Goal: Transaction & Acquisition: Purchase product/service

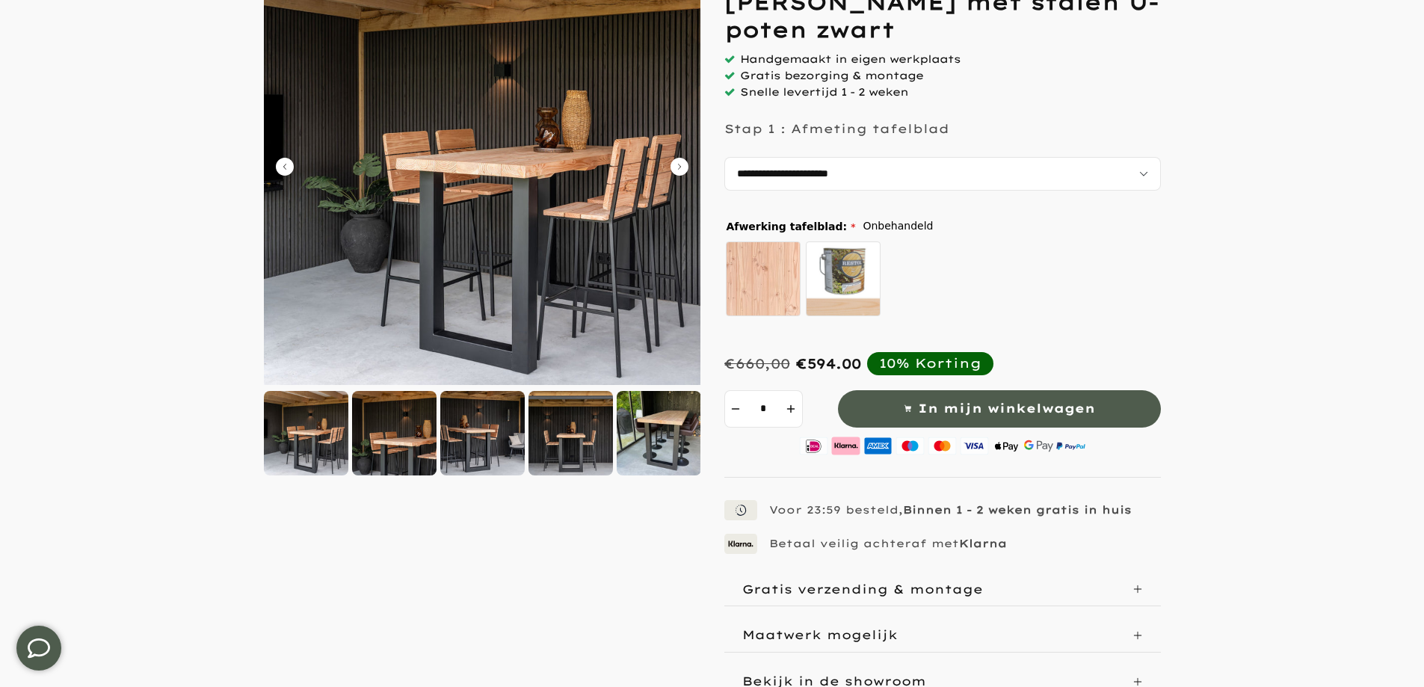
scroll to position [224, 0]
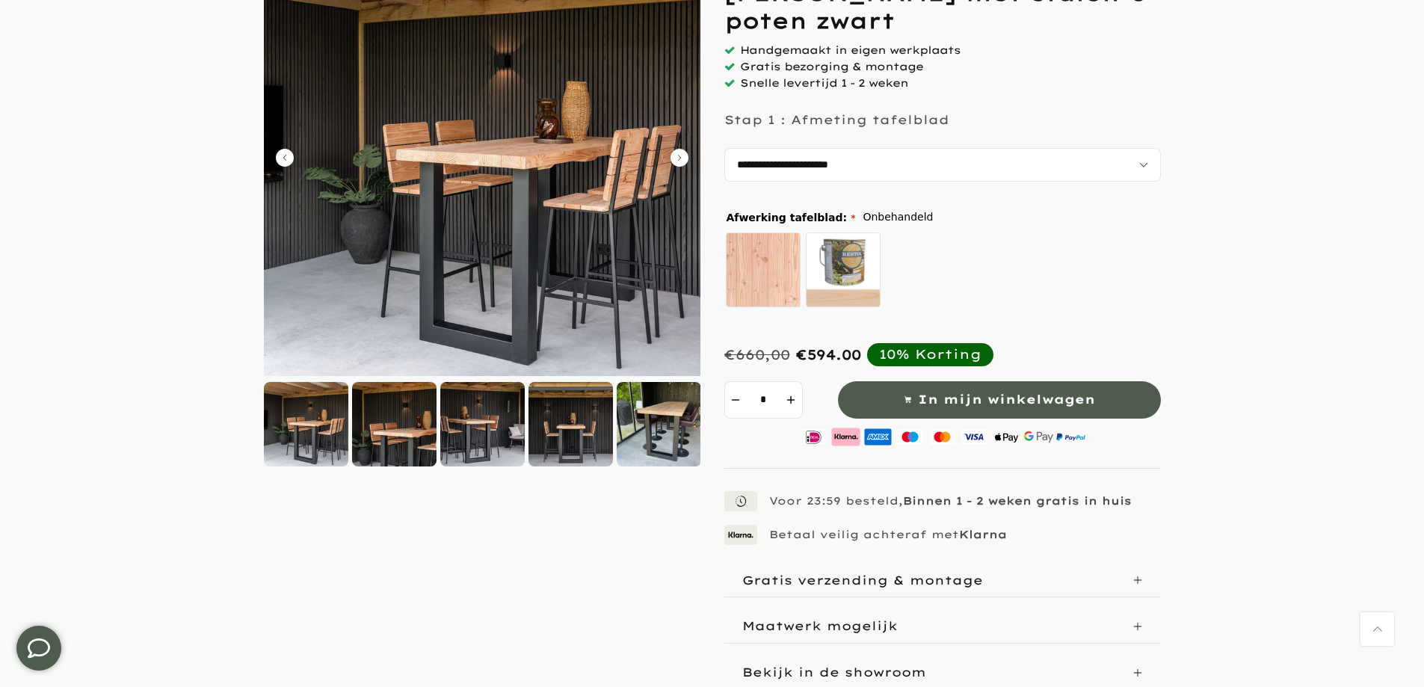
click at [394, 438] on div at bounding box center [394, 424] width 84 height 84
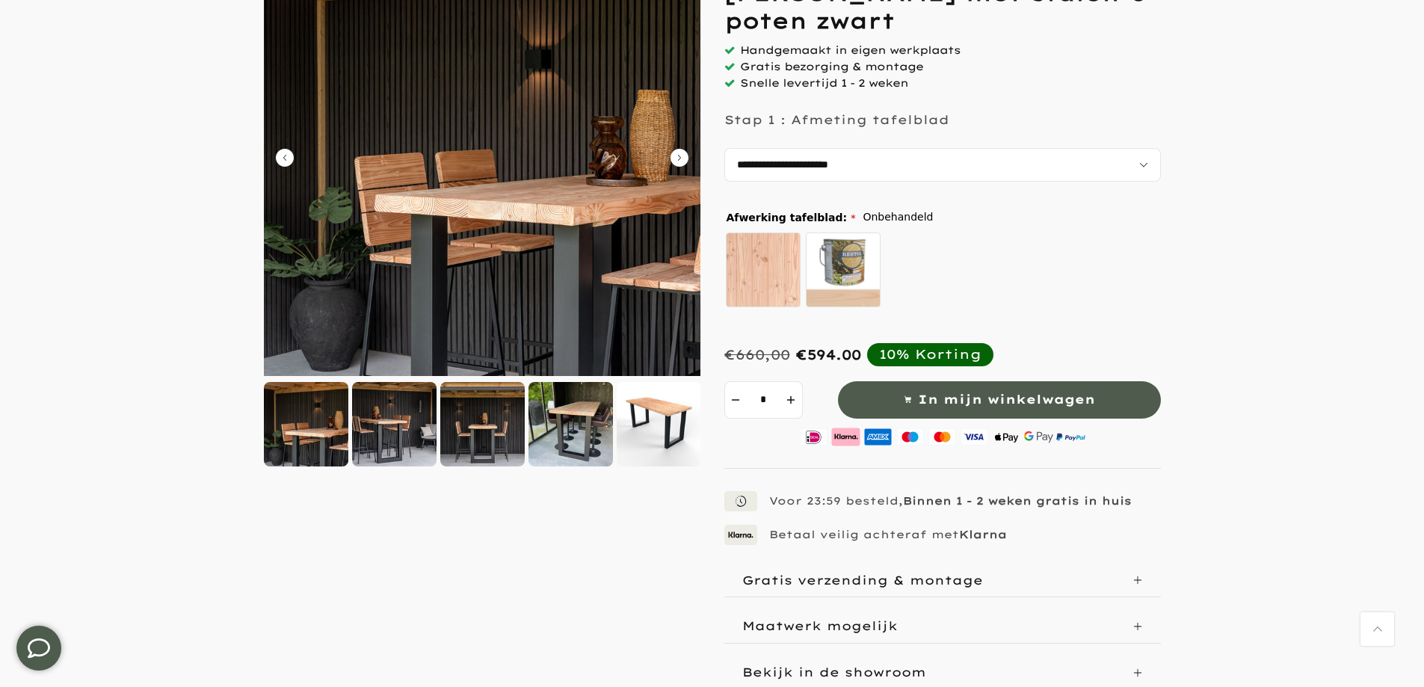
click at [597, 443] on div at bounding box center [571, 424] width 84 height 84
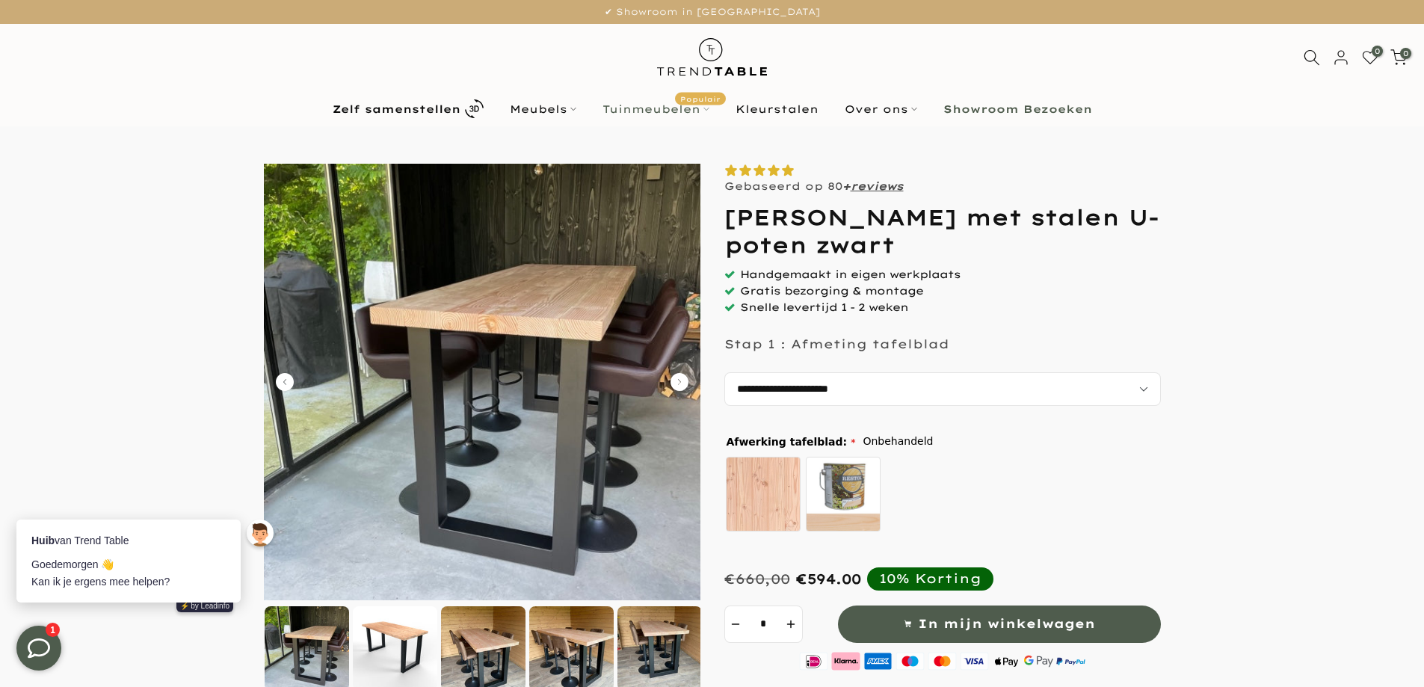
scroll to position [0, 0]
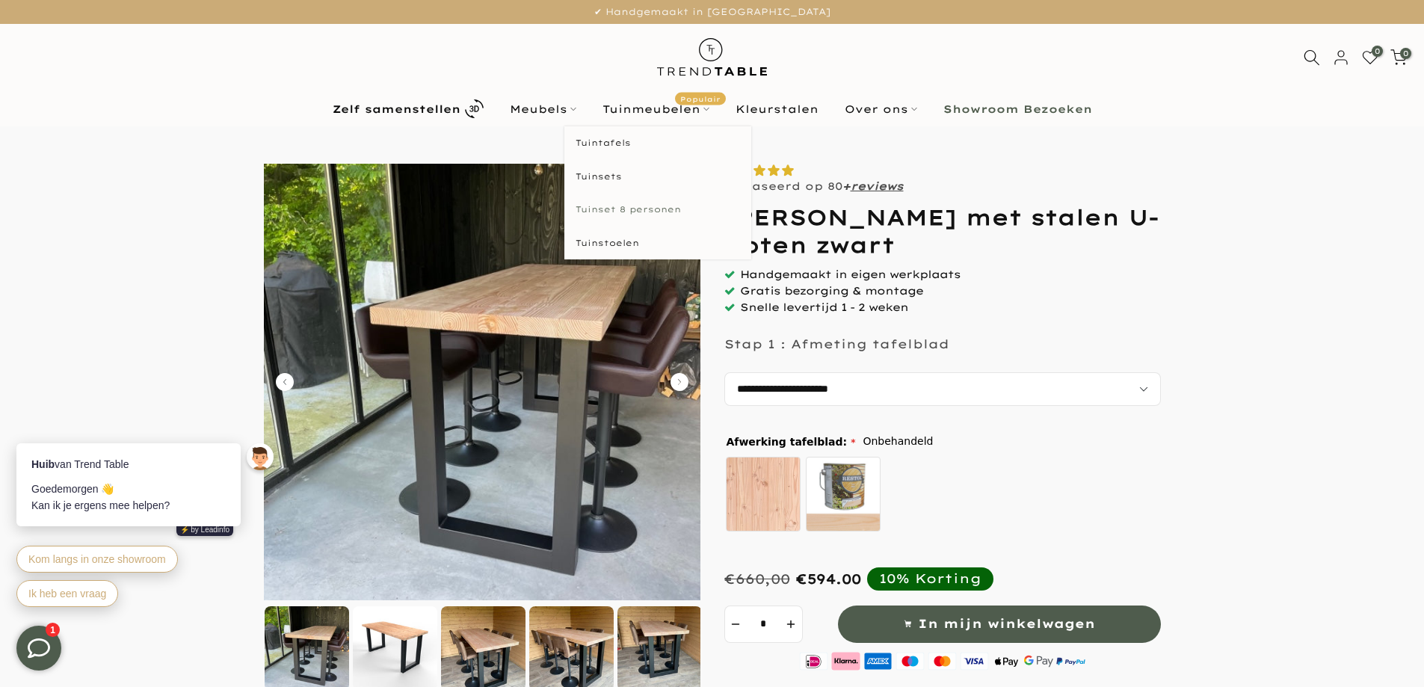
click at [626, 205] on link "Tuinset 8 personen" at bounding box center [657, 210] width 187 height 34
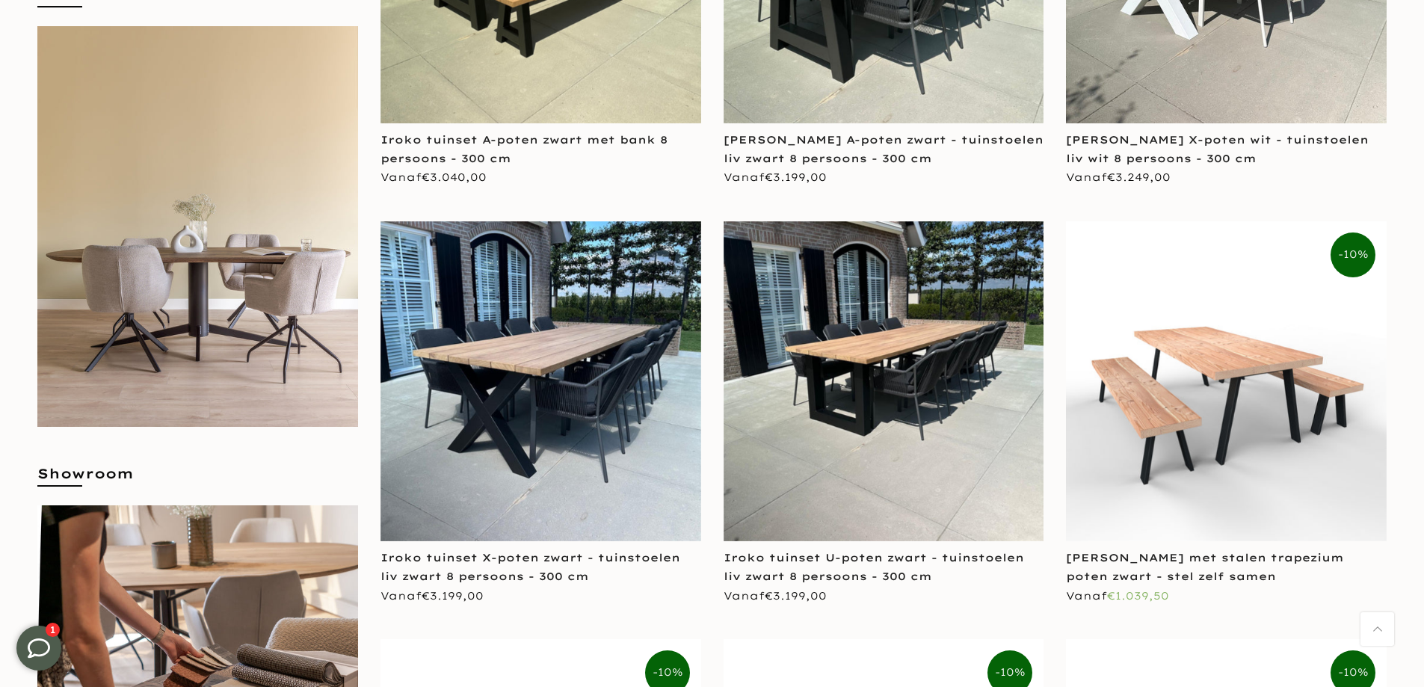
scroll to position [598, 0]
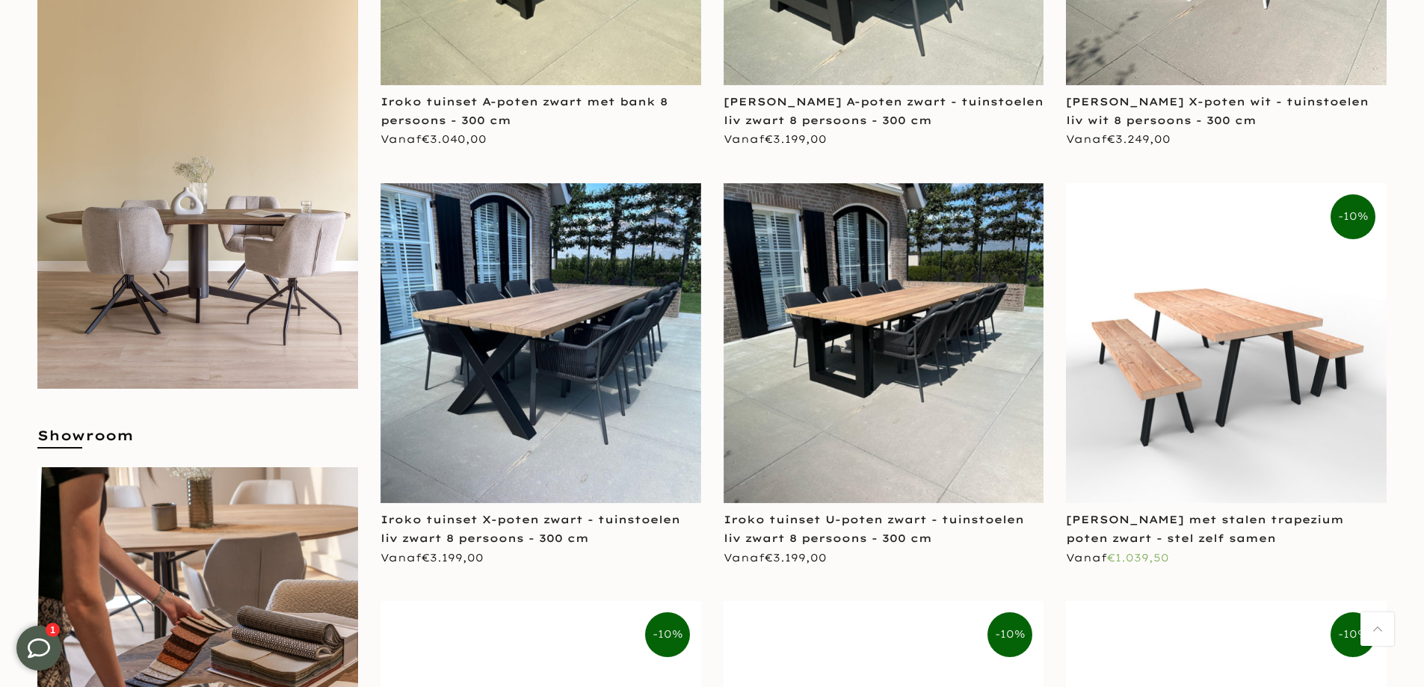
click at [840, 381] on img at bounding box center [884, 343] width 321 height 321
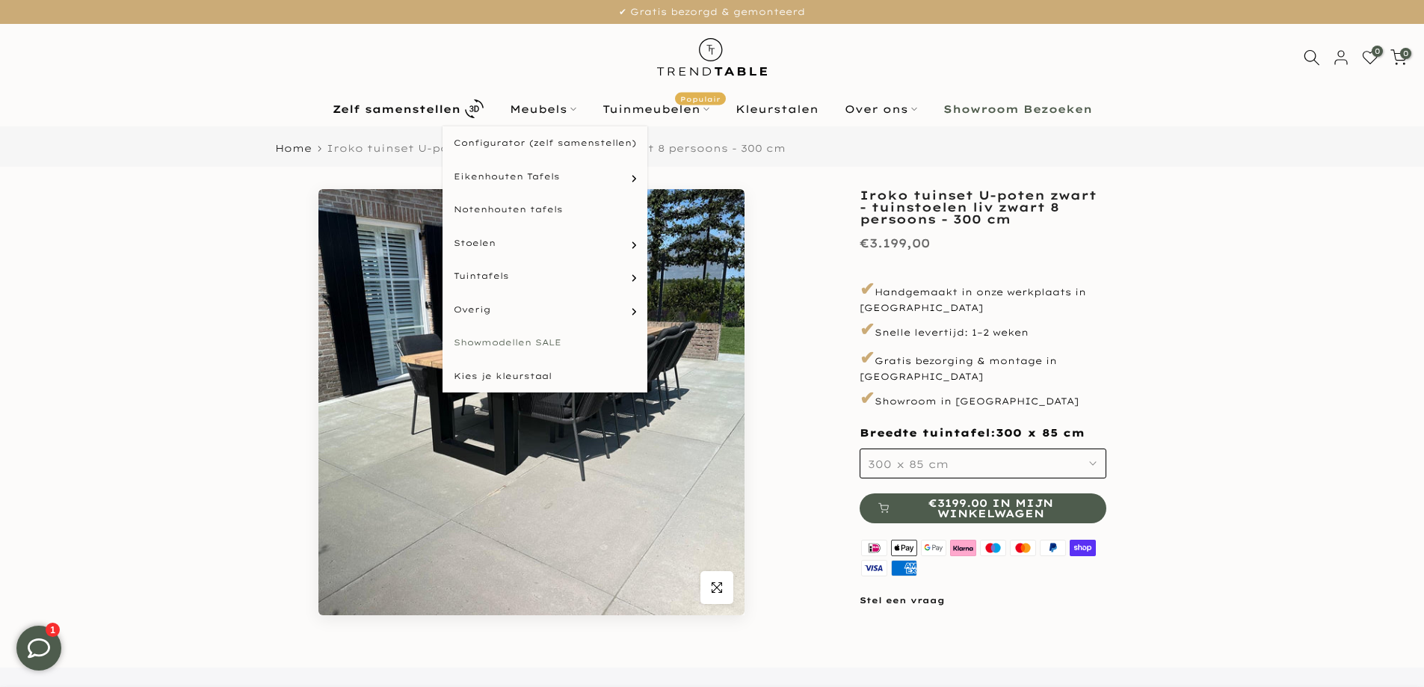
click at [520, 342] on link "Showmodellen SALE" at bounding box center [545, 343] width 205 height 34
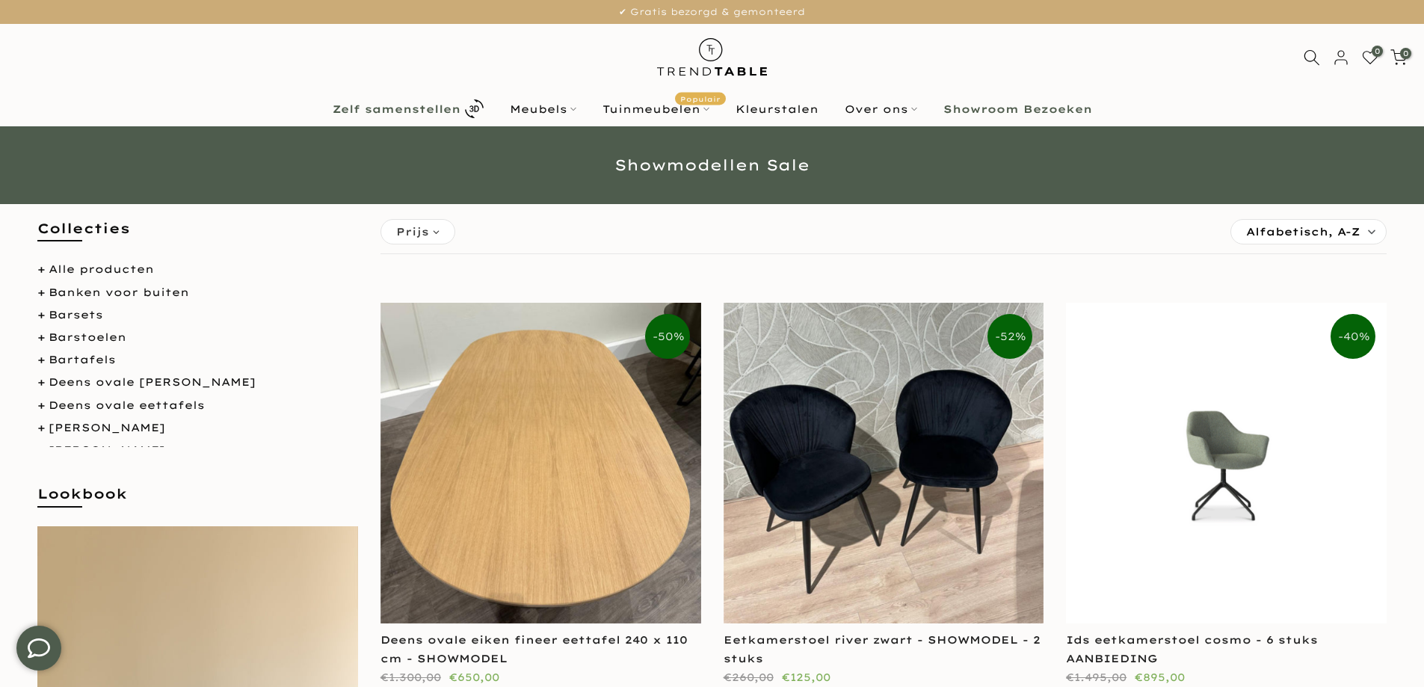
click at [414, 109] on b "Zelf samenstellen" at bounding box center [397, 109] width 128 height 10
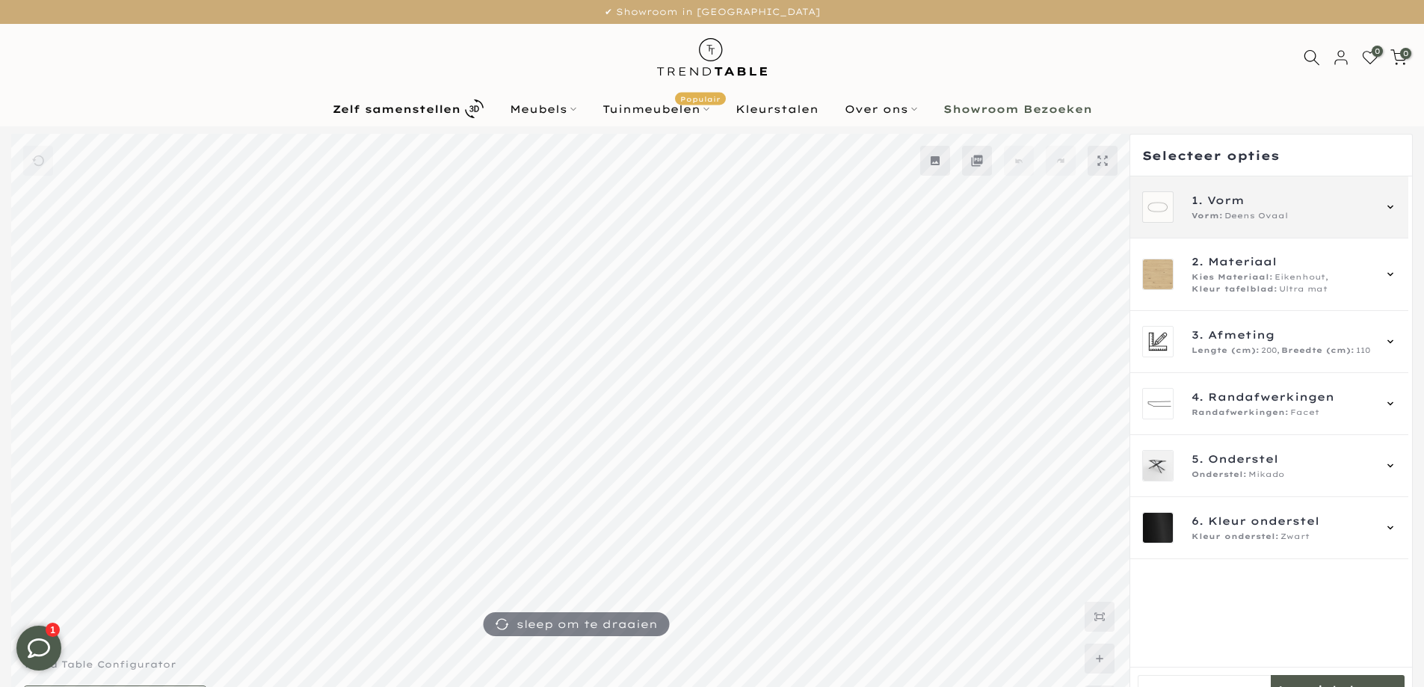
click at [1241, 202] on span "Vorm" at bounding box center [1225, 200] width 37 height 16
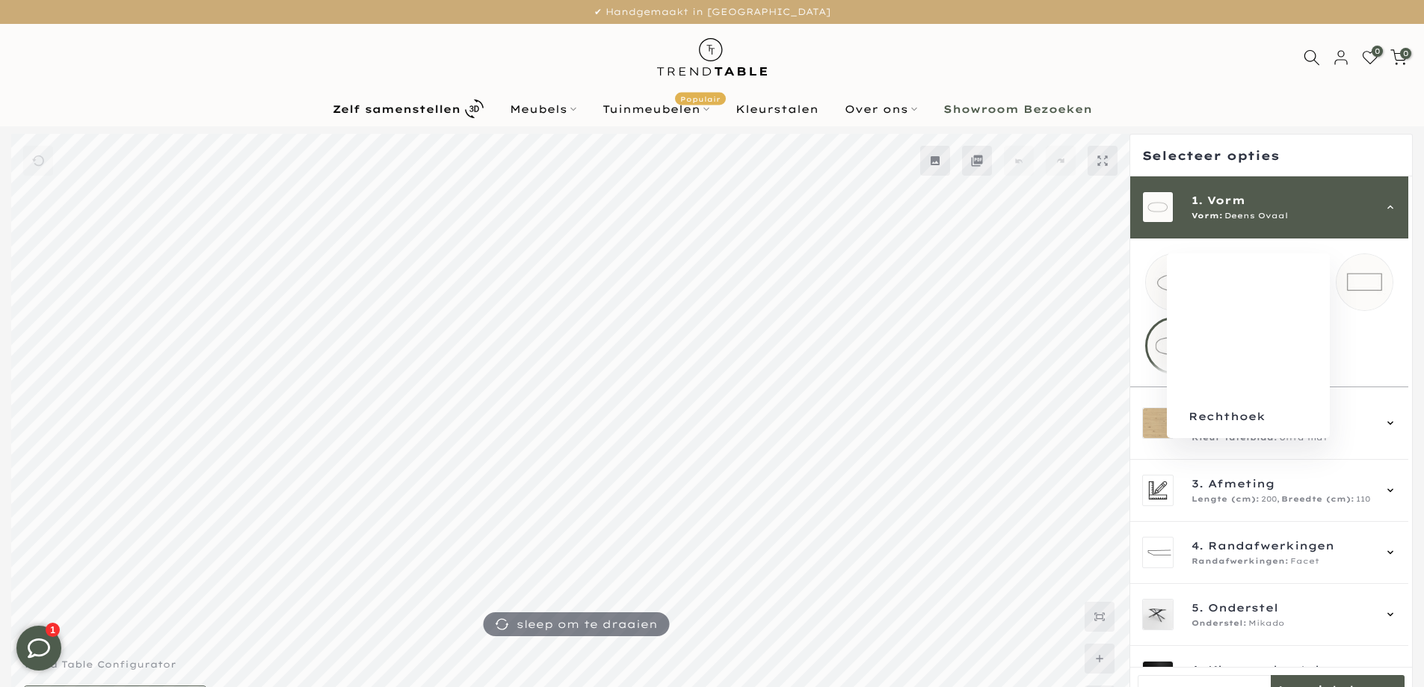
click at [1358, 285] on mmq-loader at bounding box center [1365, 282] width 56 height 56
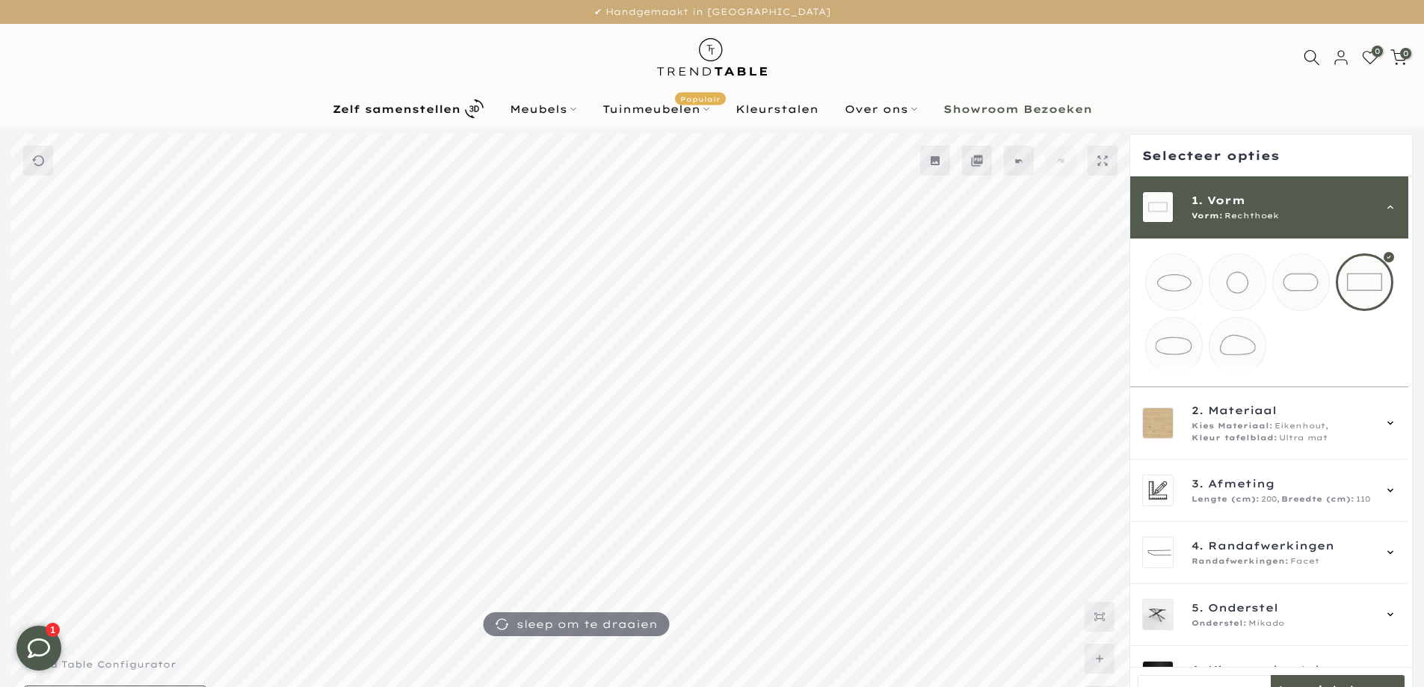
click at [1318, 297] on mmq-loader at bounding box center [1301, 282] width 56 height 56
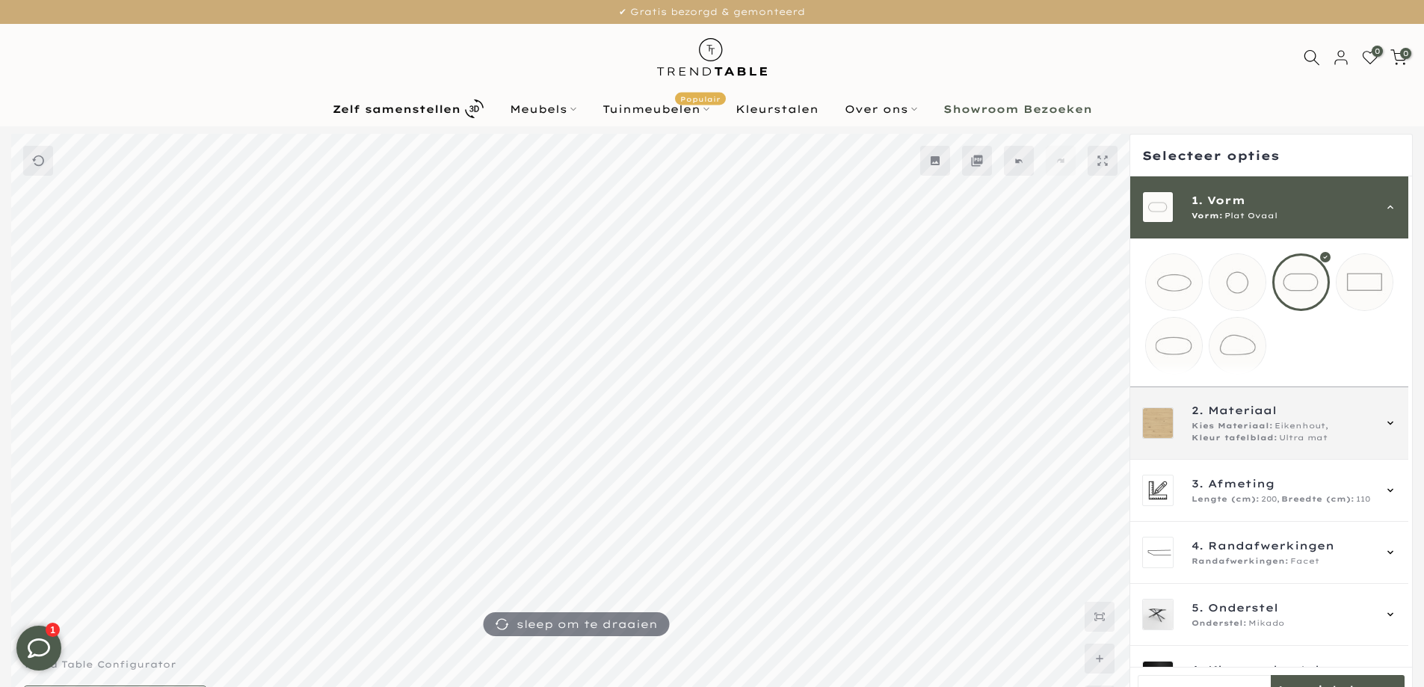
click at [1250, 444] on span "Kleur tafelblad:" at bounding box center [1235, 438] width 86 height 12
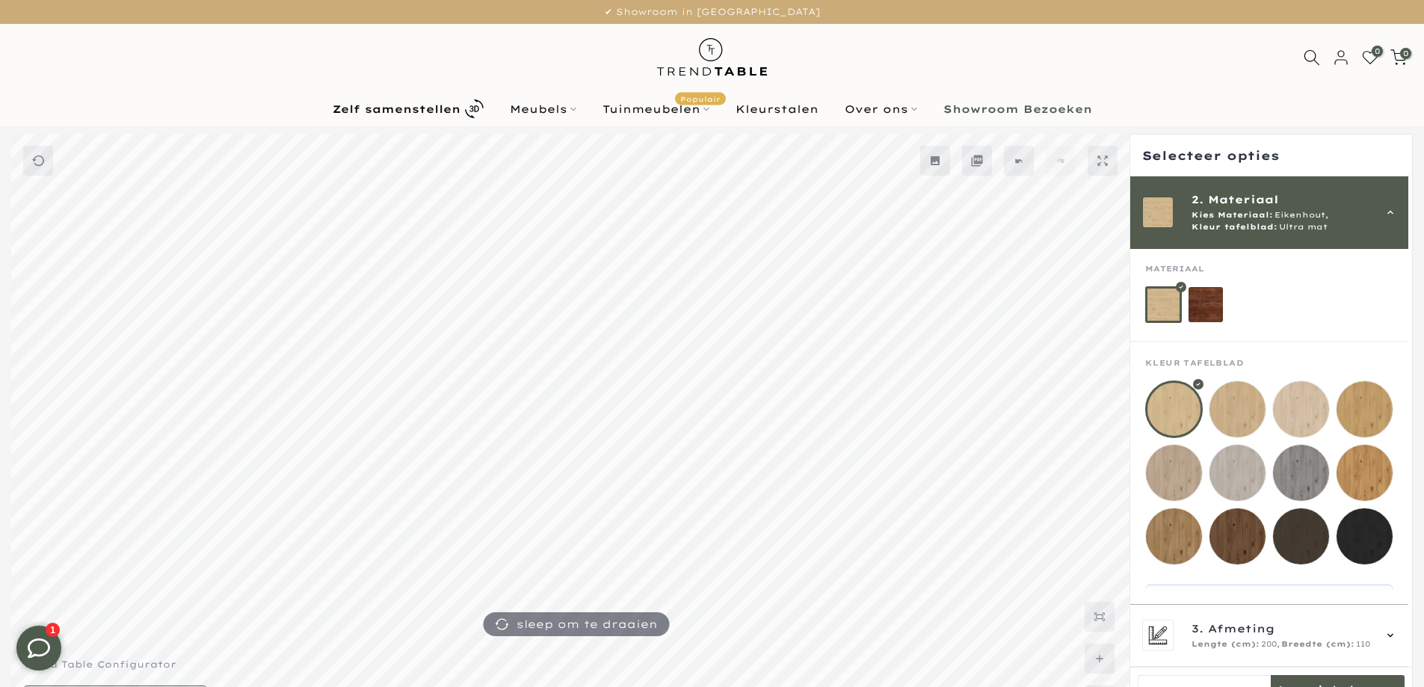
scroll to position [99, 0]
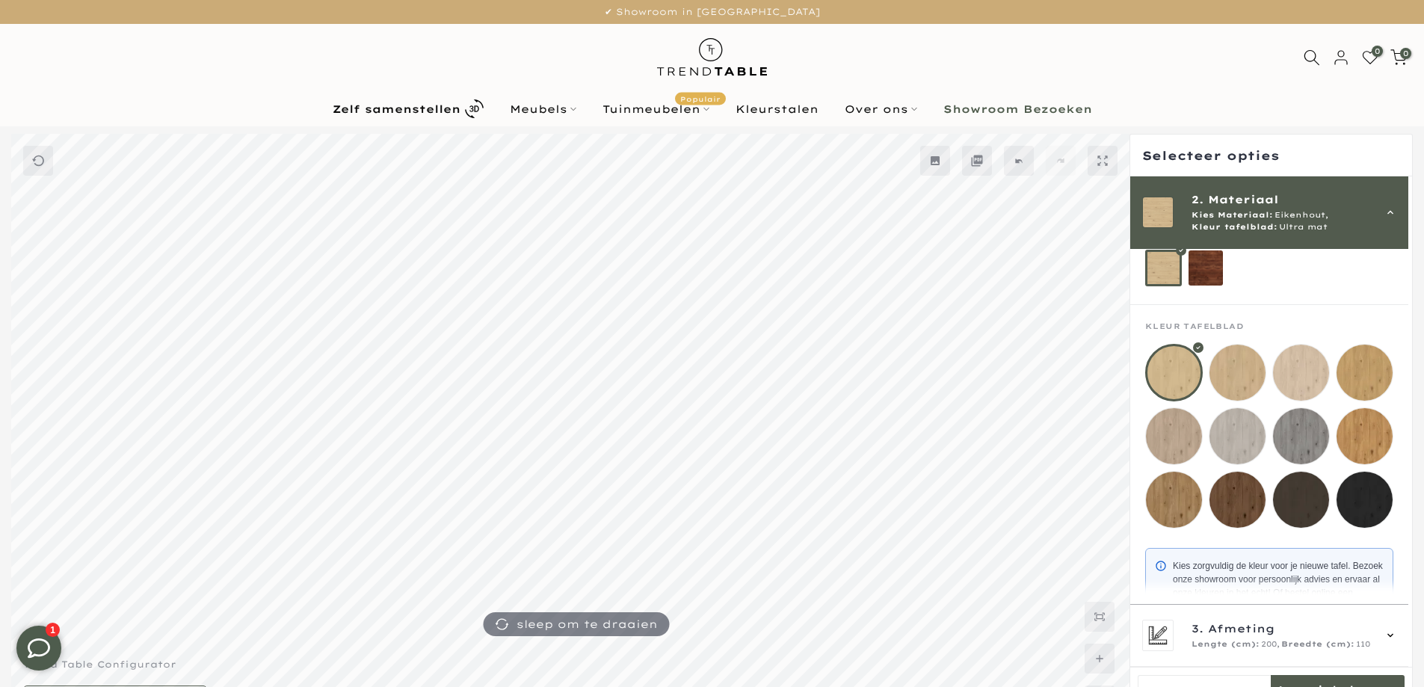
click at [1240, 510] on mmq-loader at bounding box center [1238, 500] width 56 height 56
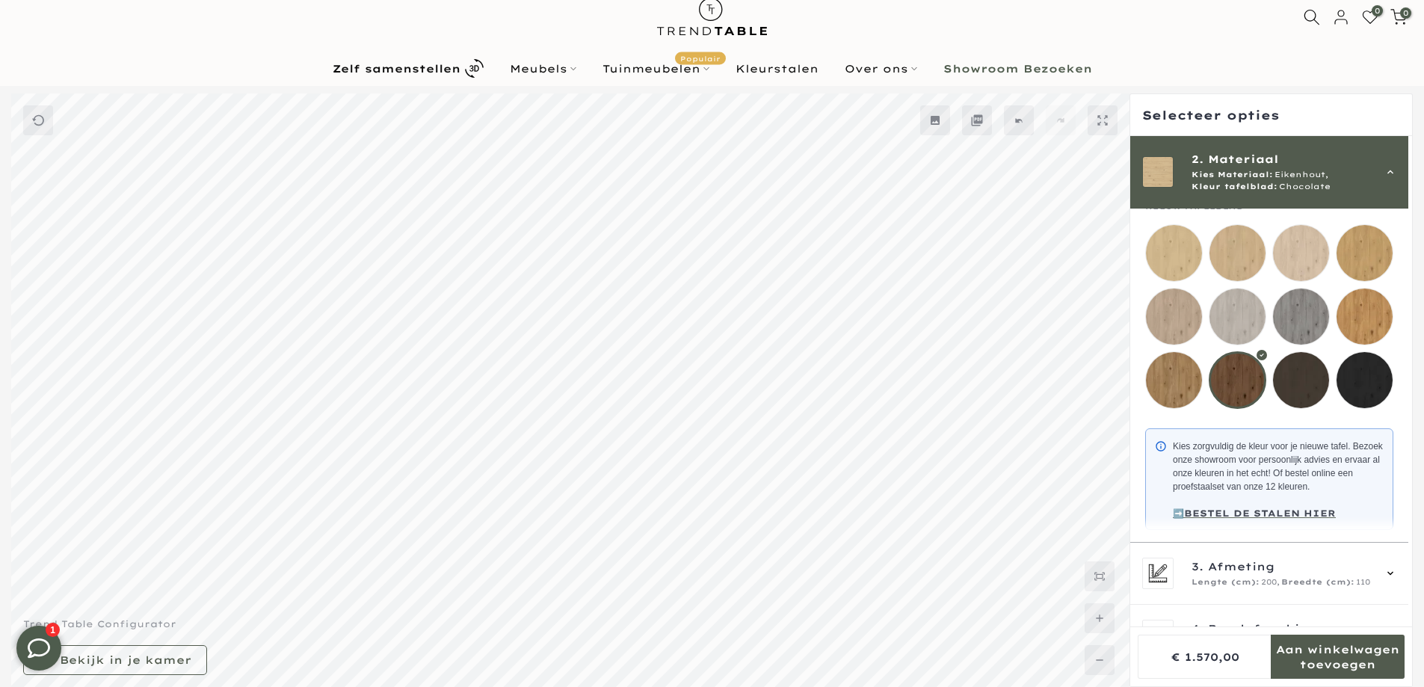
scroll to position [354, 0]
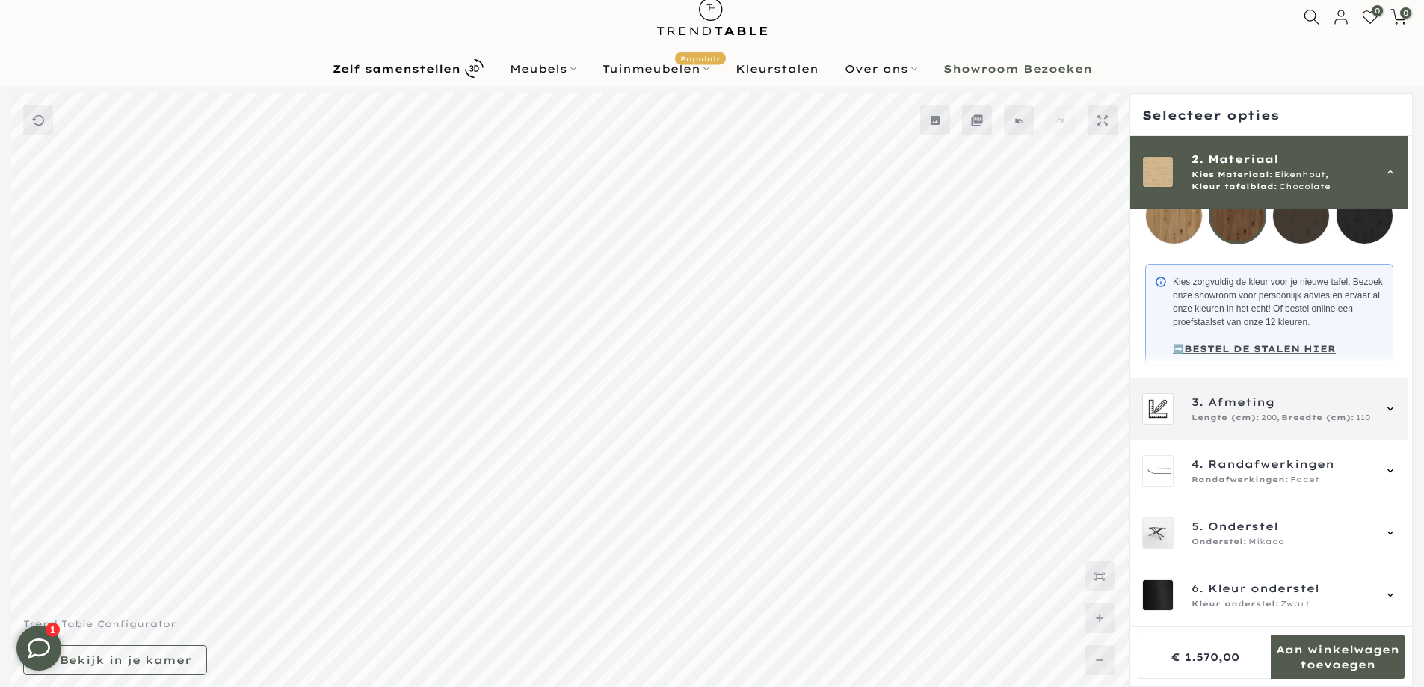
click at [1254, 419] on span "Lengte (cm):" at bounding box center [1226, 418] width 68 height 12
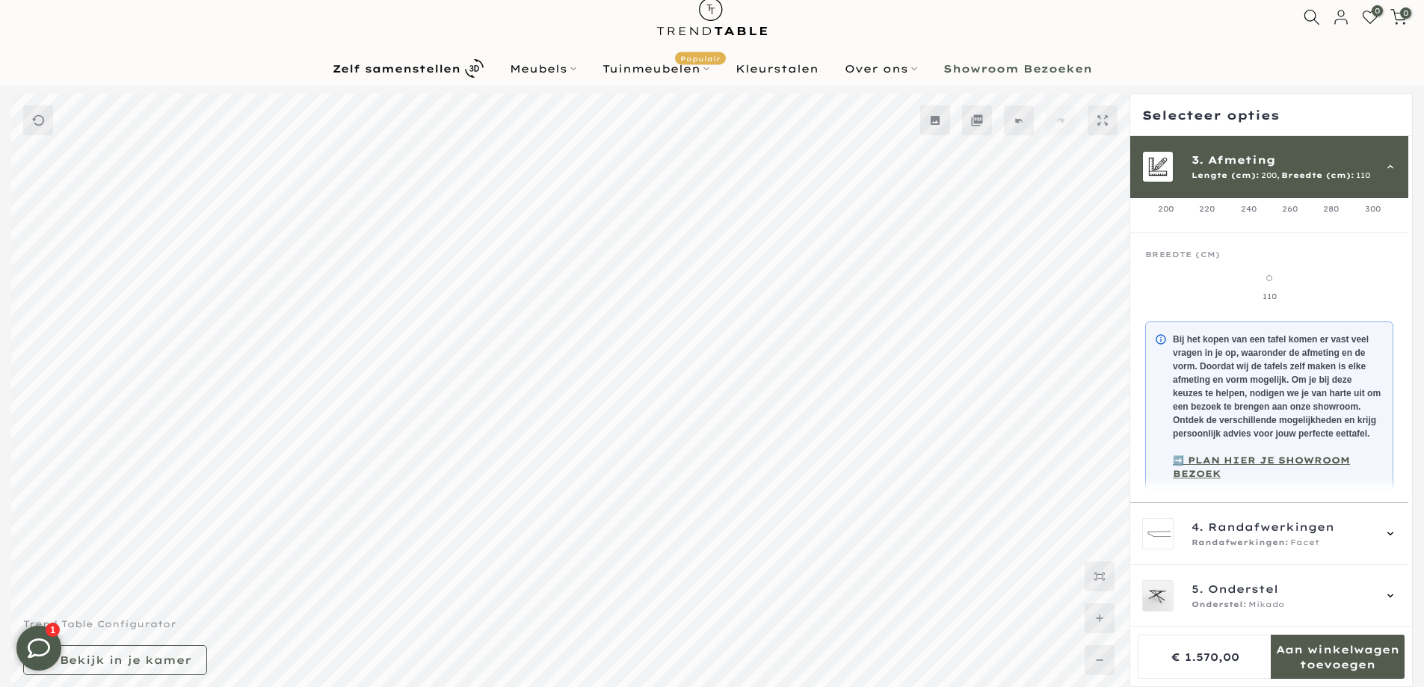
scroll to position [135, 0]
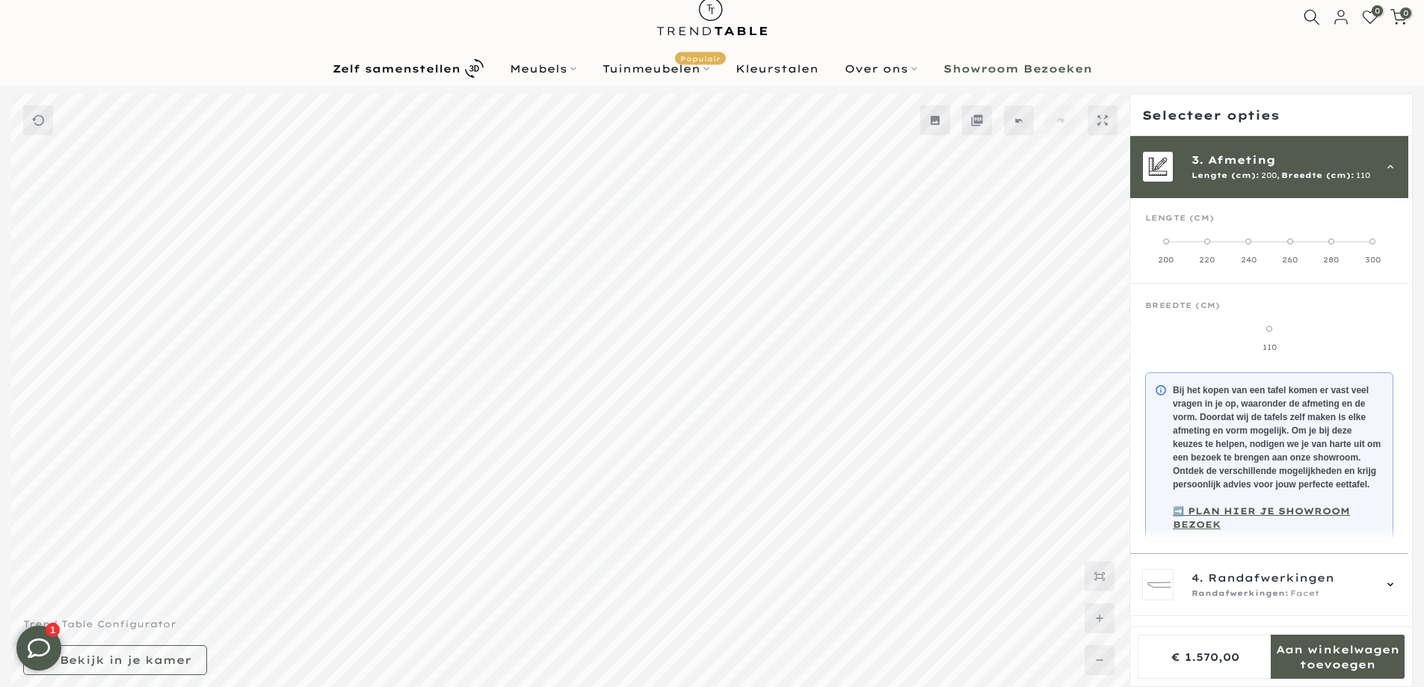
click at [1371, 250] on label "300" at bounding box center [1373, 251] width 41 height 30
click at [1178, 330] on span at bounding box center [1177, 329] width 6 height 6
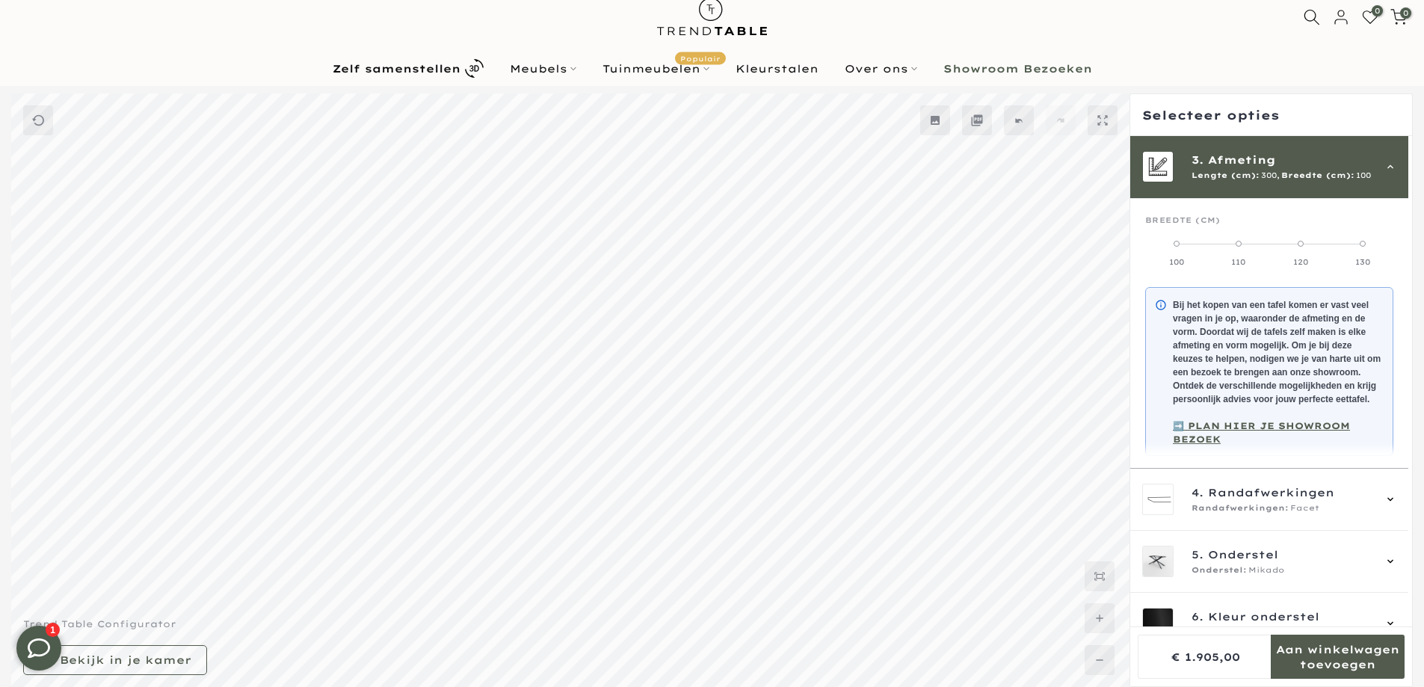
scroll to position [260, 0]
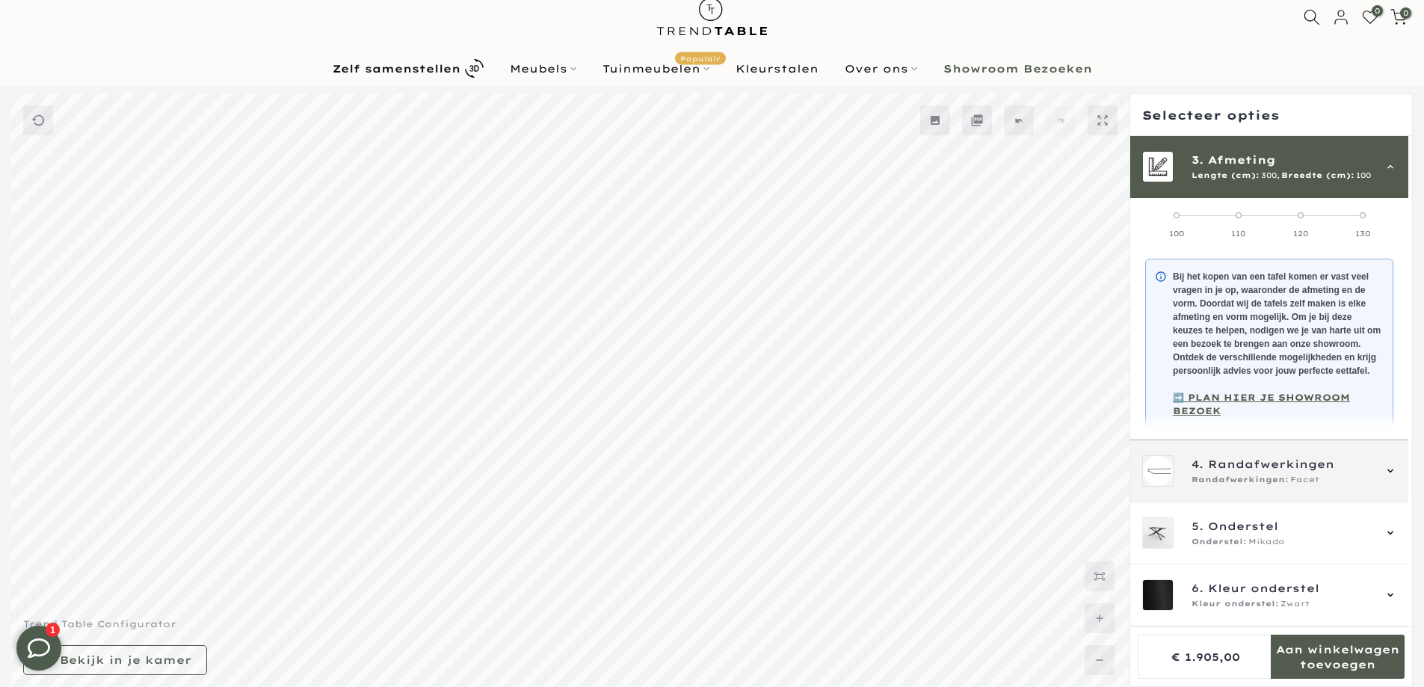
click at [1272, 476] on span "Randafwerkingen:" at bounding box center [1240, 480] width 97 height 12
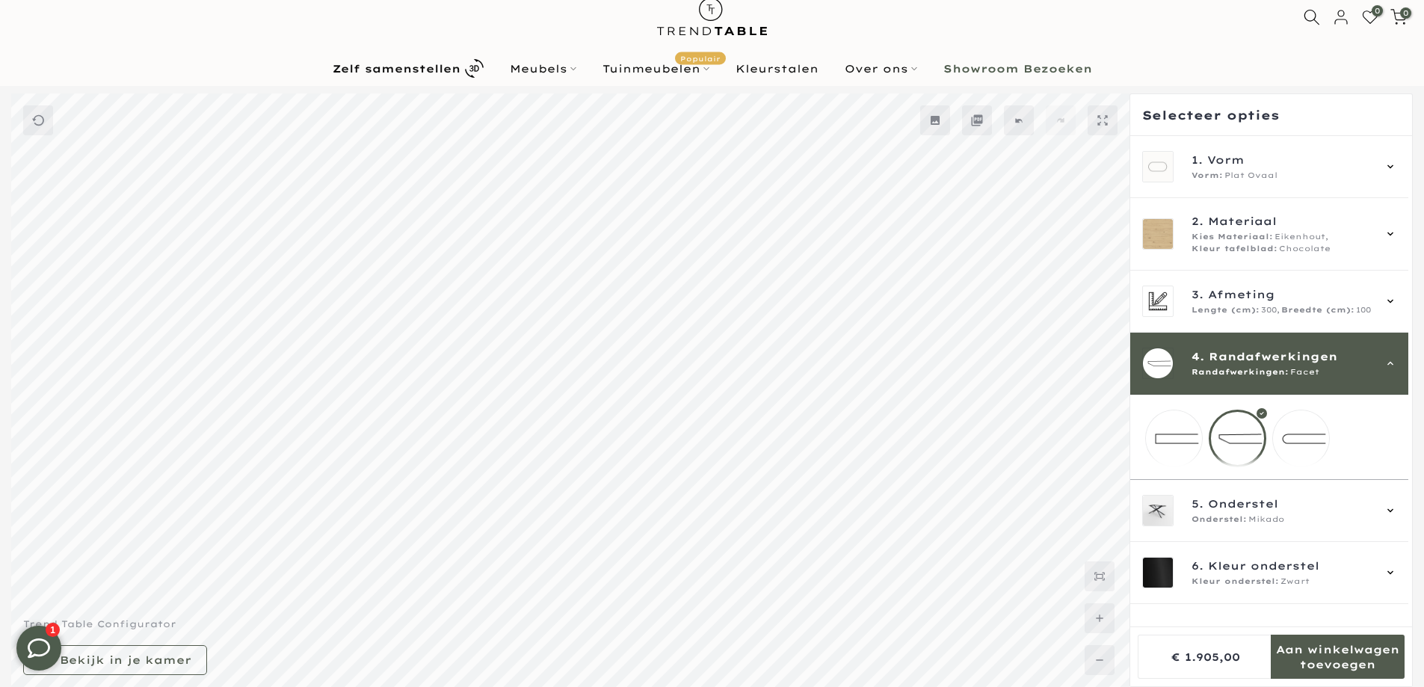
scroll to position [0, 0]
click at [1294, 445] on mmq-loader at bounding box center [1301, 438] width 56 height 56
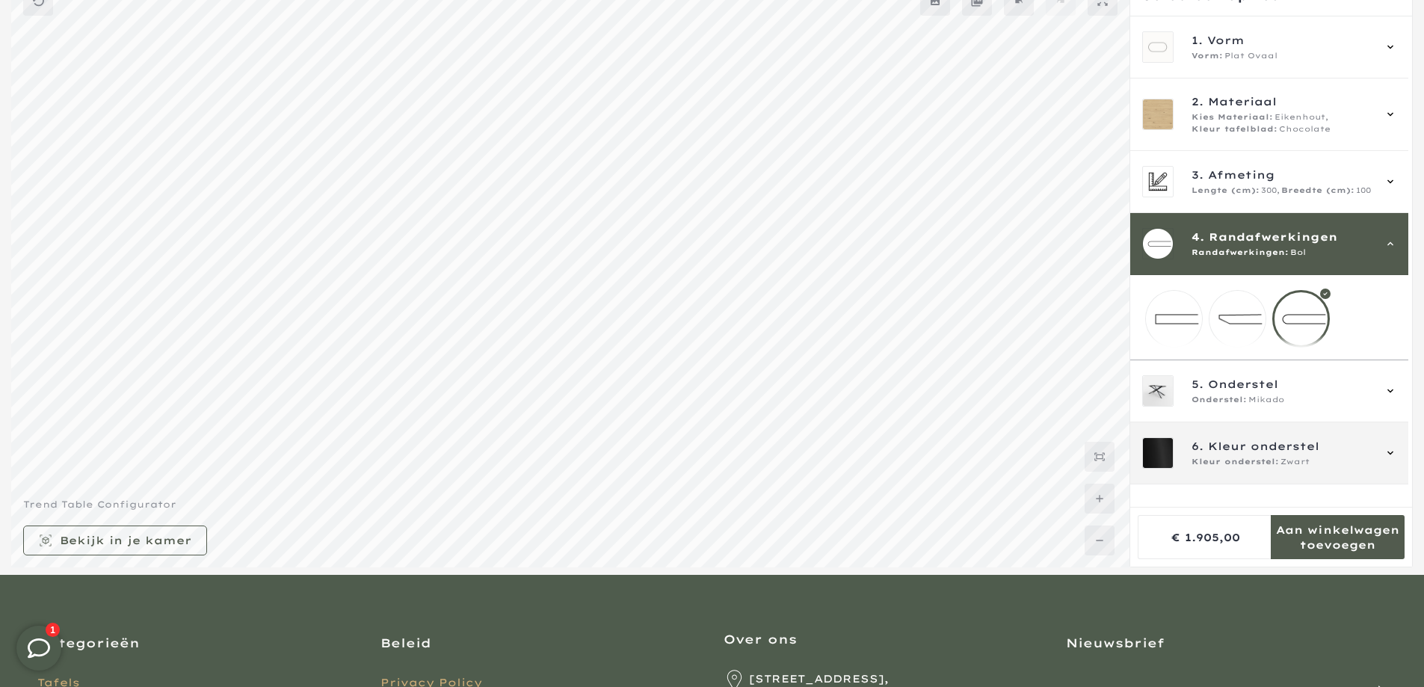
scroll to position [190, 0]
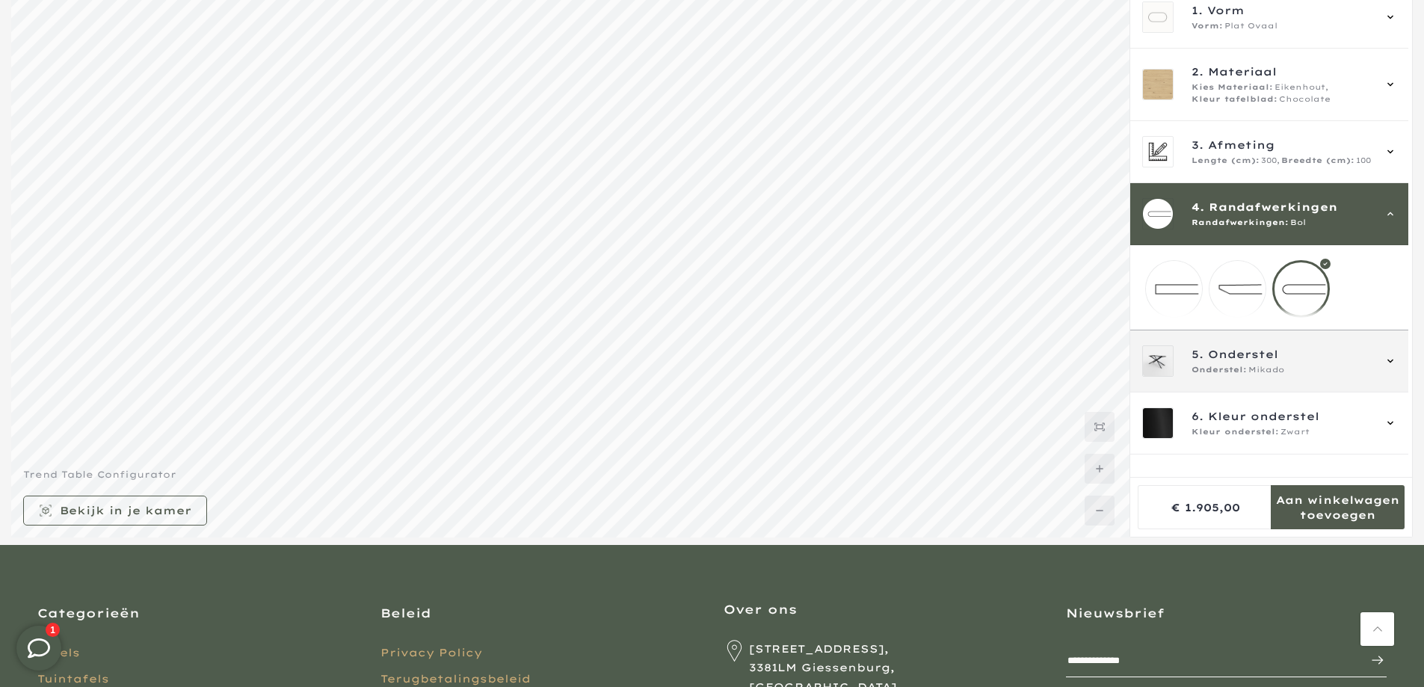
click at [1215, 363] on span "Onderstel" at bounding box center [1243, 354] width 70 height 16
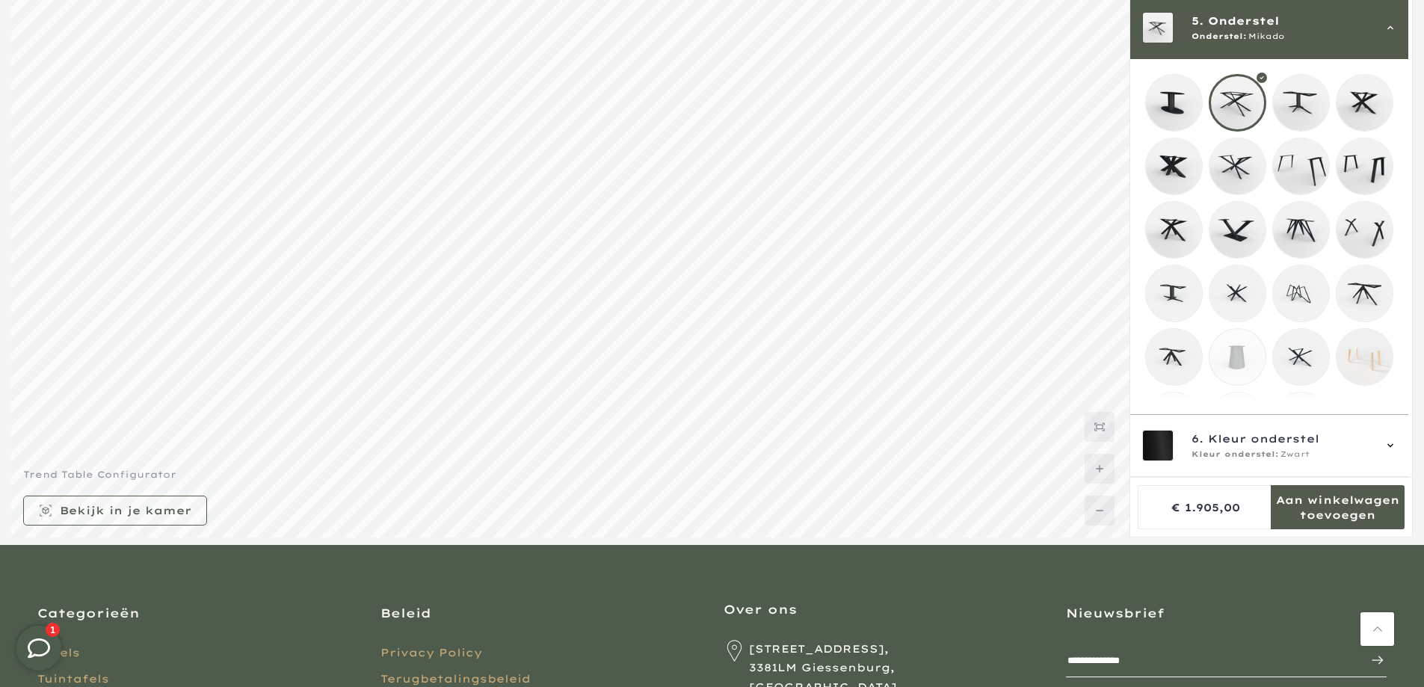
scroll to position [259, 0]
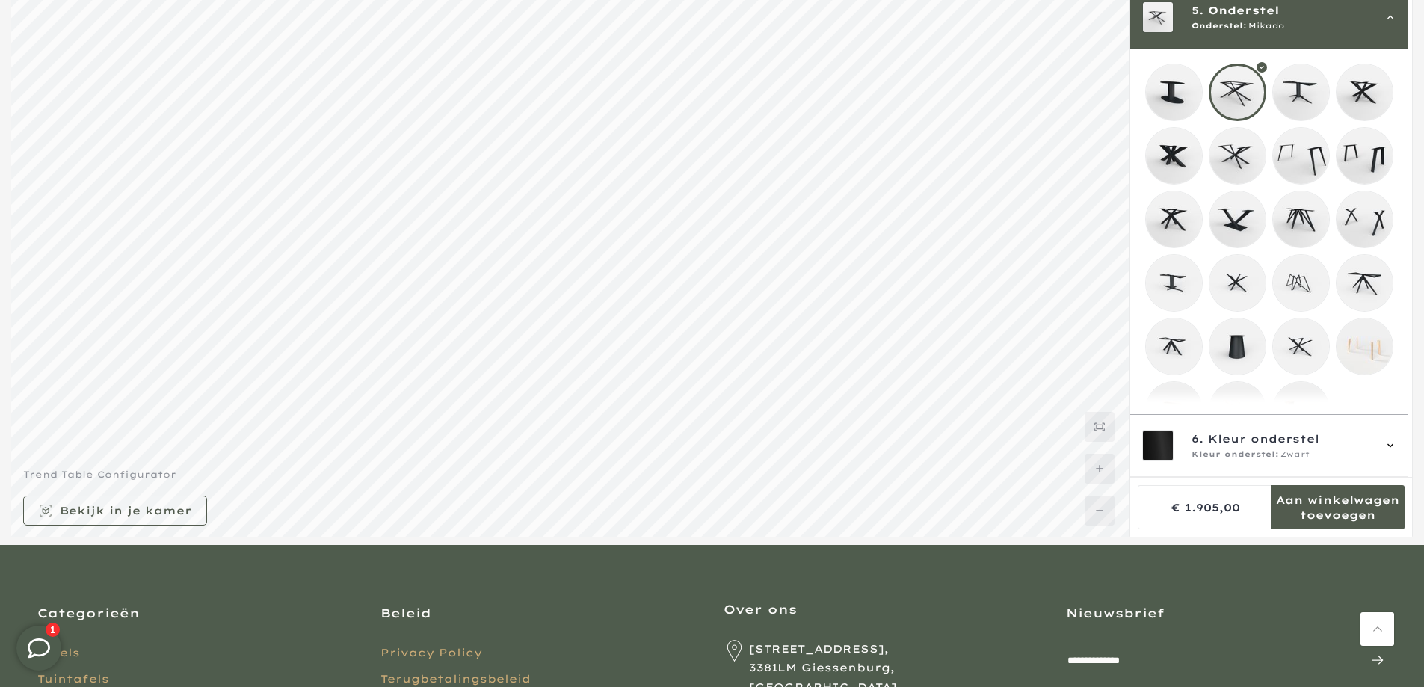
click at [1180, 283] on mmq-loader at bounding box center [1174, 283] width 56 height 56
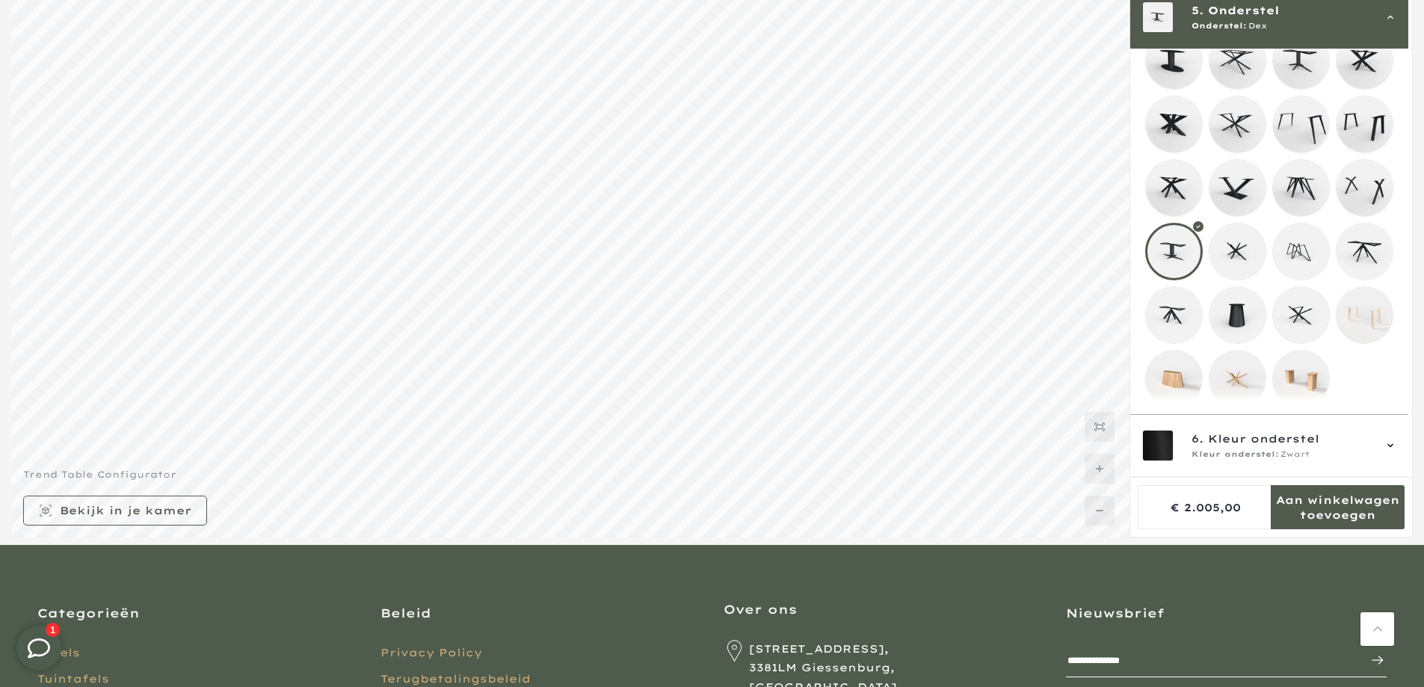
scroll to position [307, 0]
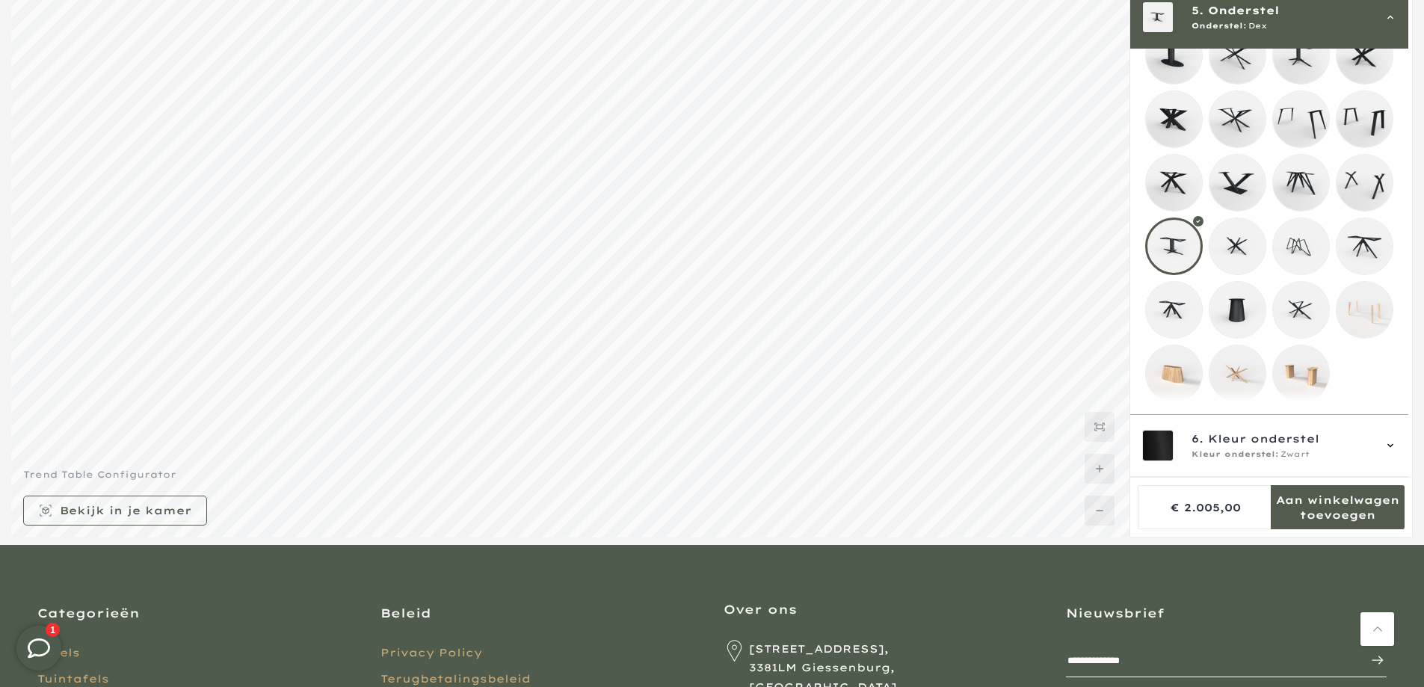
click at [1299, 366] on mmq-loader at bounding box center [1301, 373] width 56 height 56
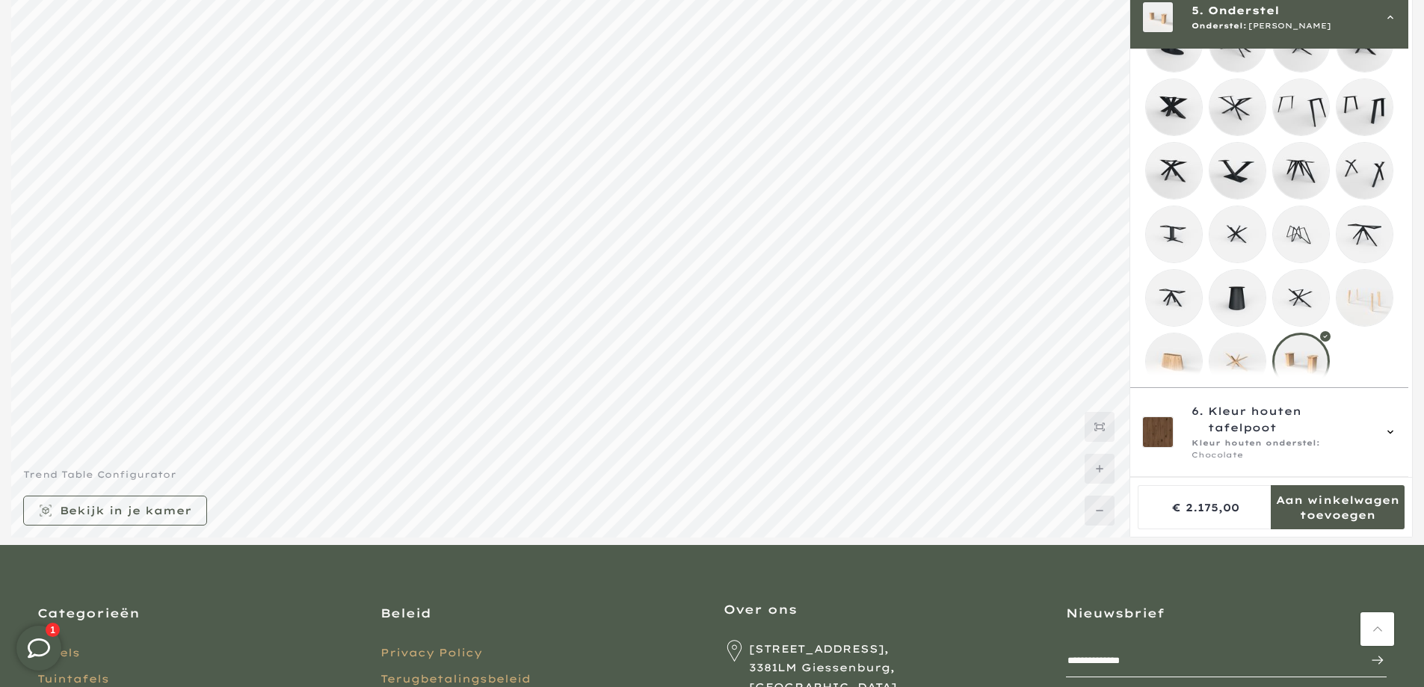
click at [1246, 172] on mmq-loader at bounding box center [1238, 171] width 56 height 56
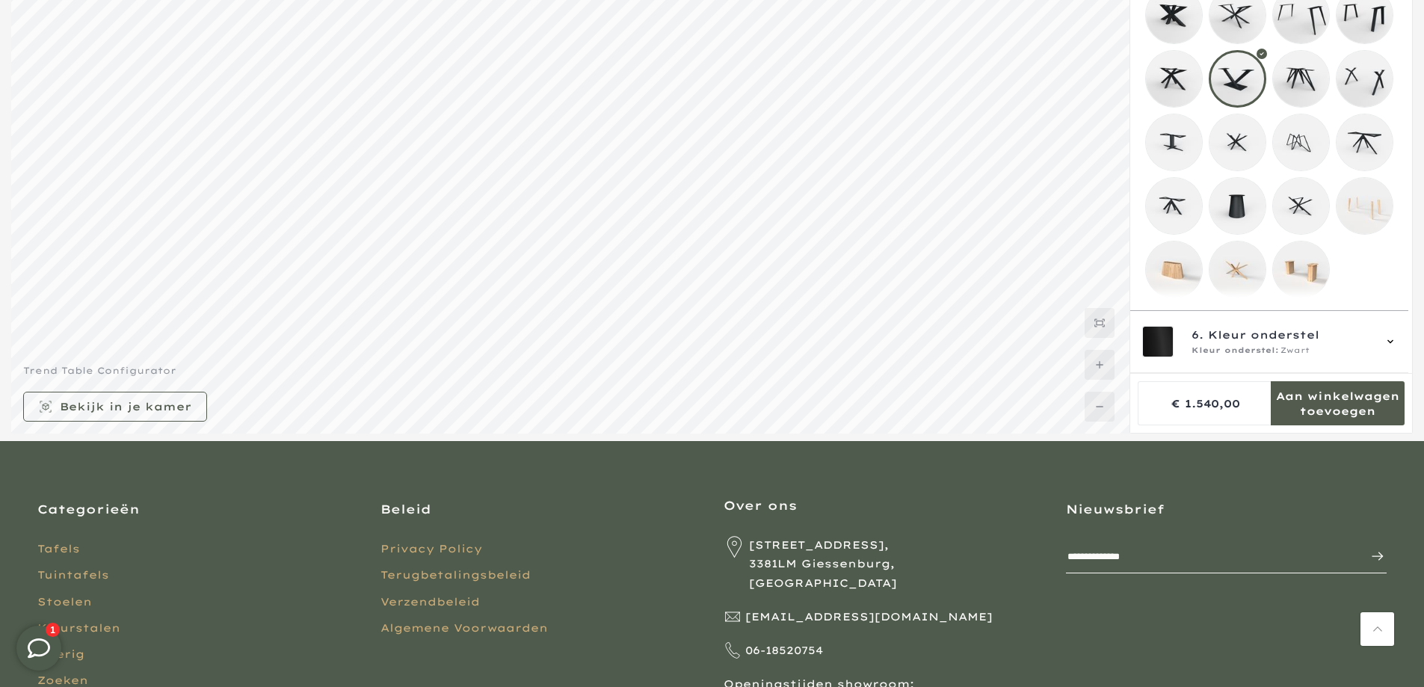
scroll to position [115, 0]
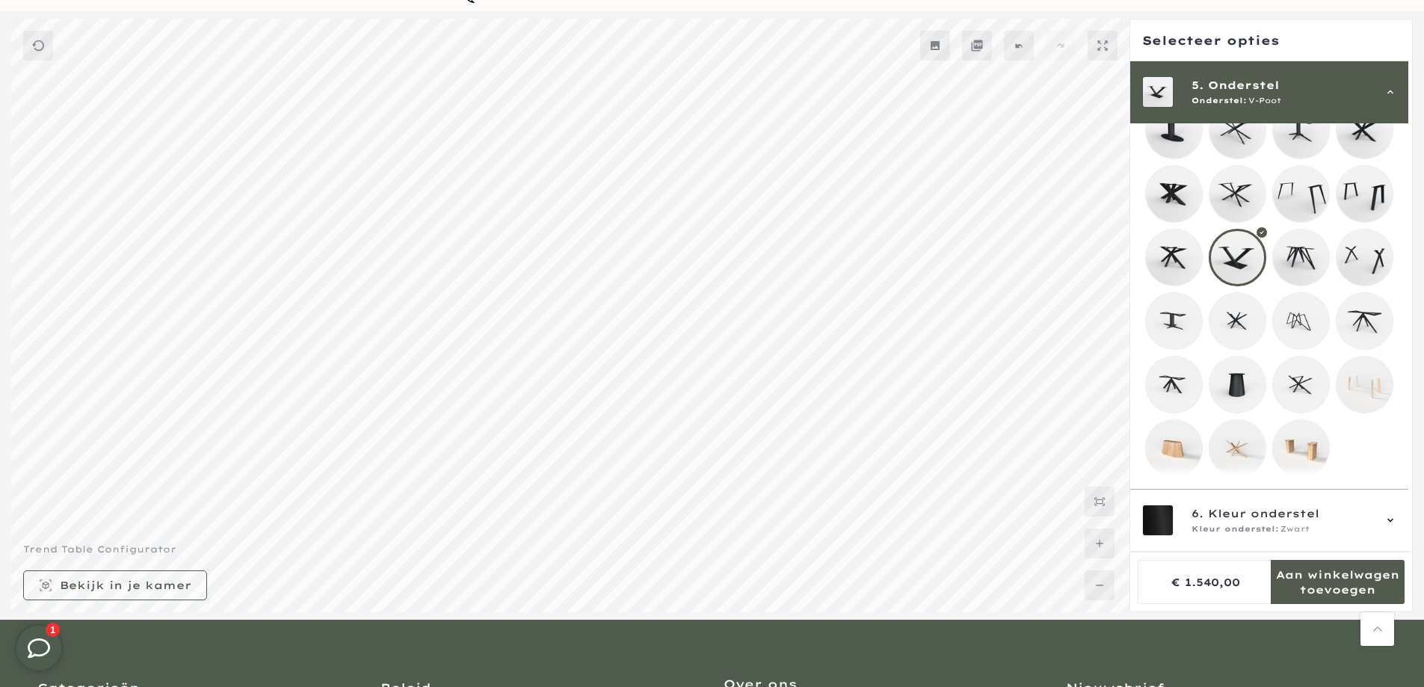
click at [1339, 586] on mmq-formatted-message at bounding box center [1338, 582] width 134 height 30
